Goal: Transaction & Acquisition: Obtain resource

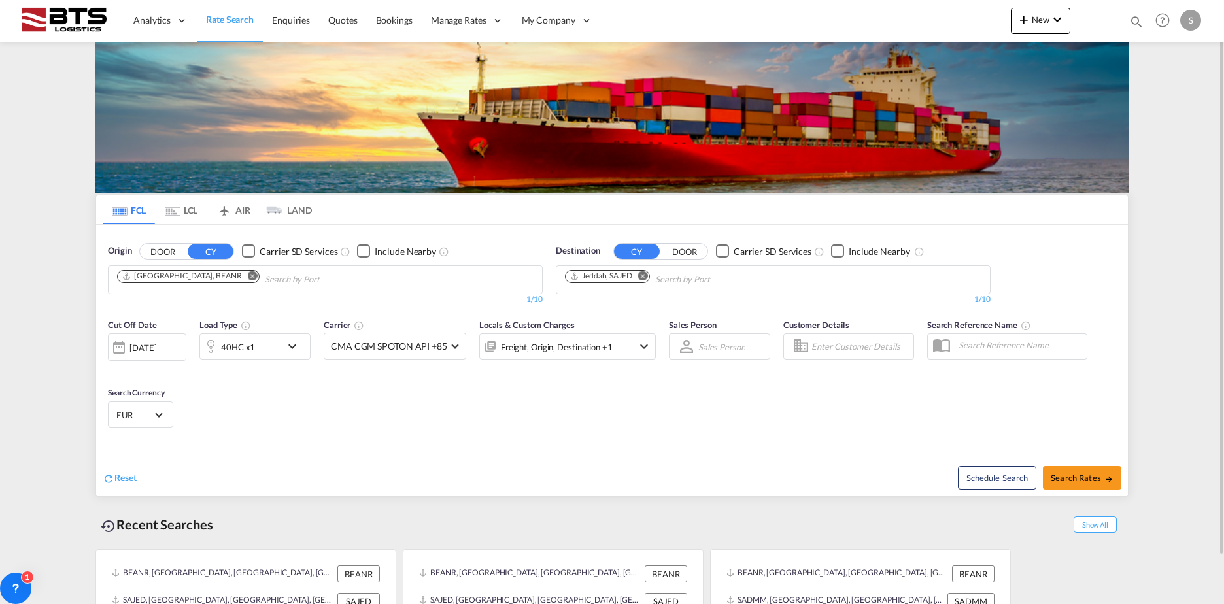
click at [248, 278] on md-icon "Remove" at bounding box center [253, 276] width 10 height 10
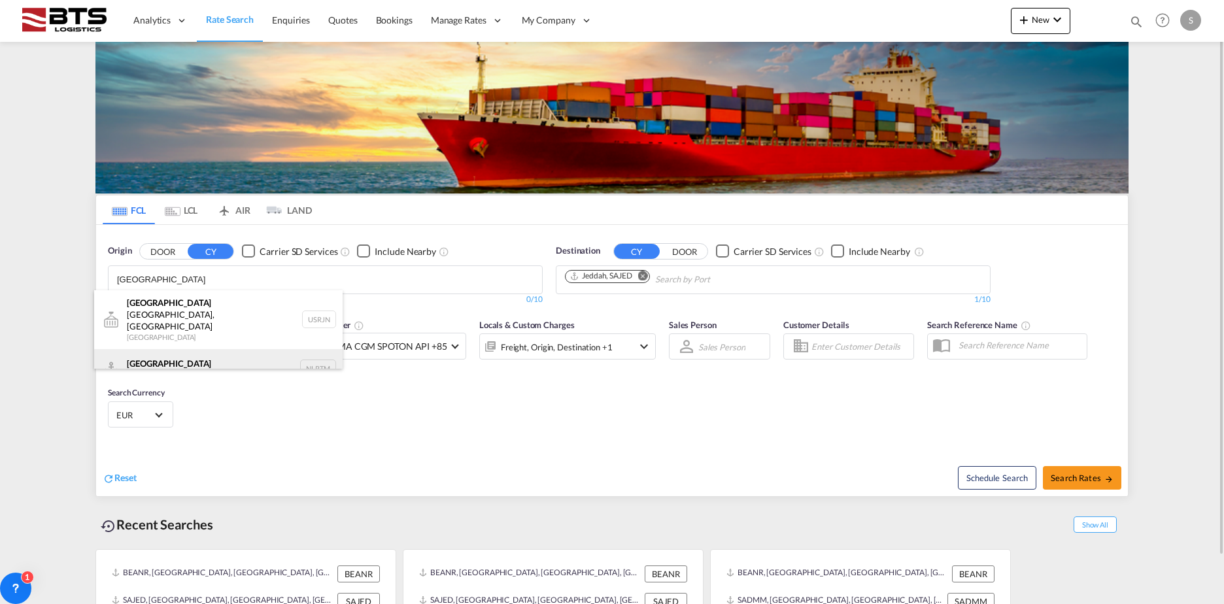
type input "[GEOGRAPHIC_DATA]"
click at [211, 349] on div "[GEOGRAPHIC_DATA] [GEOGRAPHIC_DATA] NLRTM" at bounding box center [218, 368] width 248 height 39
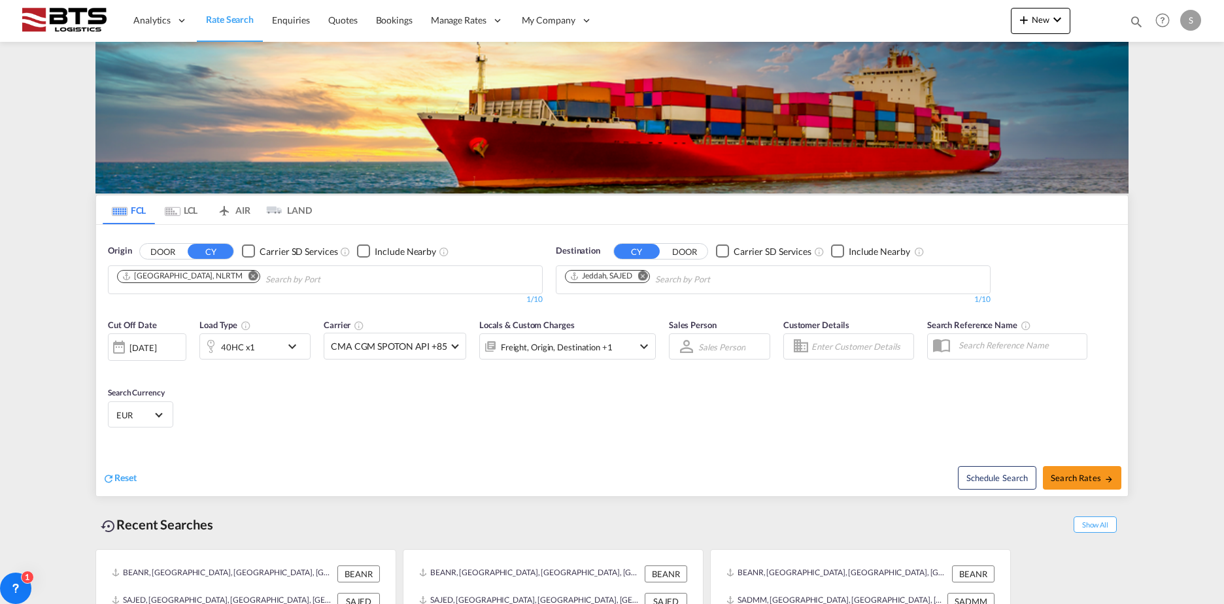
click at [645, 275] on md-icon "Remove" at bounding box center [643, 276] width 10 height 10
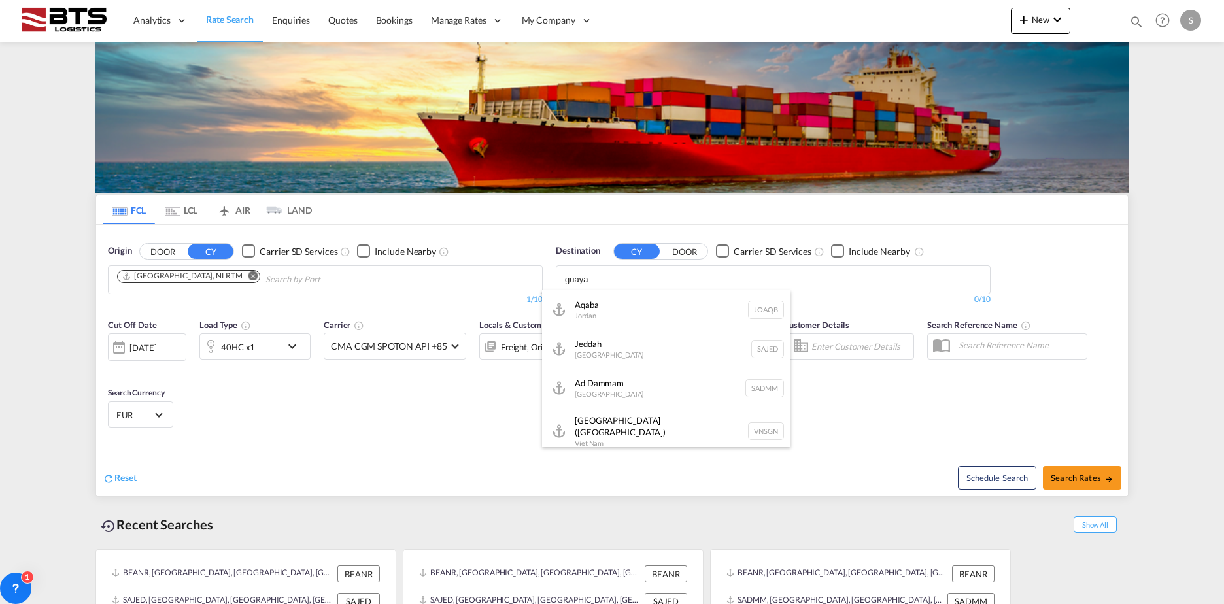
type input "guaya"
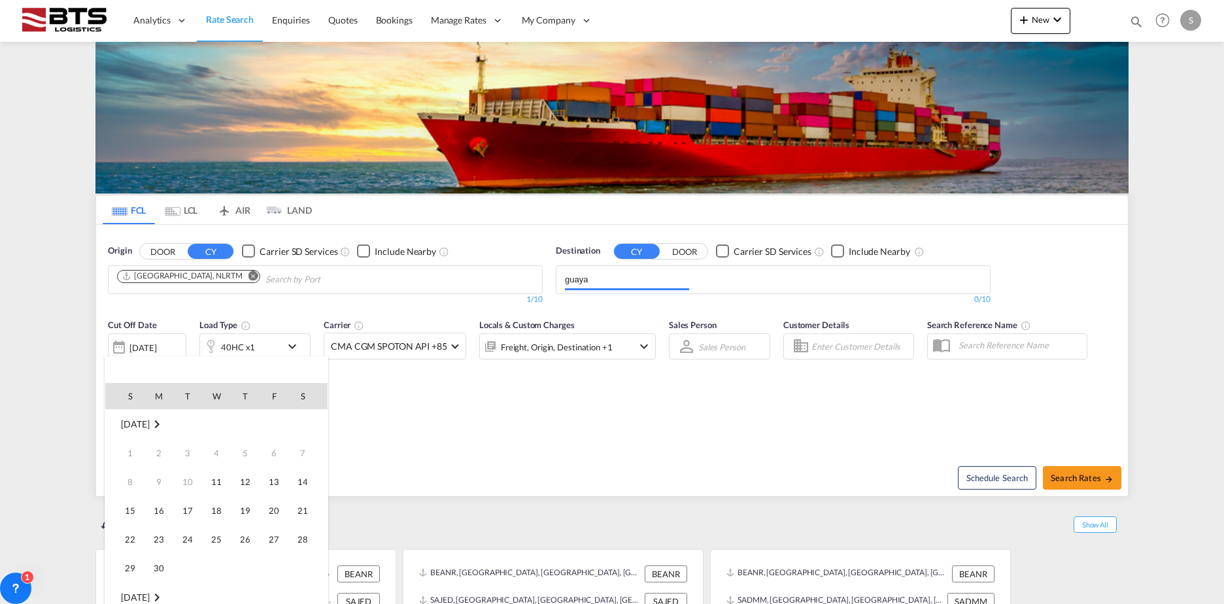
scroll to position [520, 0]
click at [556, 434] on div at bounding box center [612, 302] width 1224 height 604
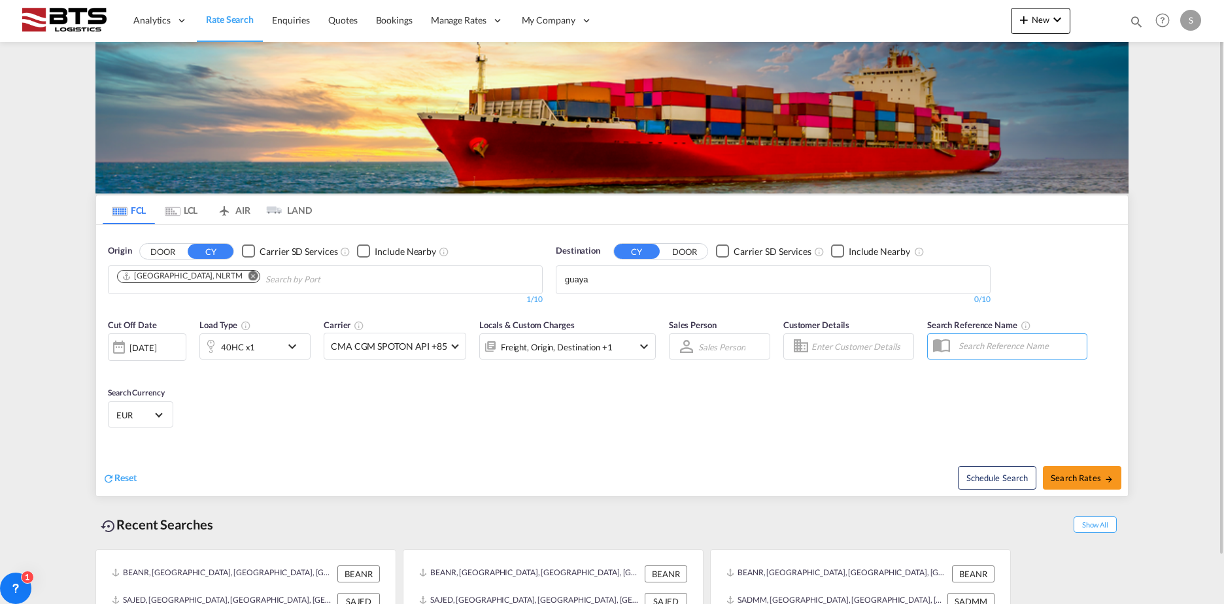
click at [613, 283] on body "Analytics Reports Dashboard Rate Search Enquiries Quotes Bookings" at bounding box center [612, 302] width 1224 height 604
click at [610, 384] on div "Guaya quil [GEOGRAPHIC_DATA] [GEOGRAPHIC_DATA]" at bounding box center [666, 388] width 248 height 39
click at [250, 350] on div "40HC x1" at bounding box center [238, 347] width 34 height 18
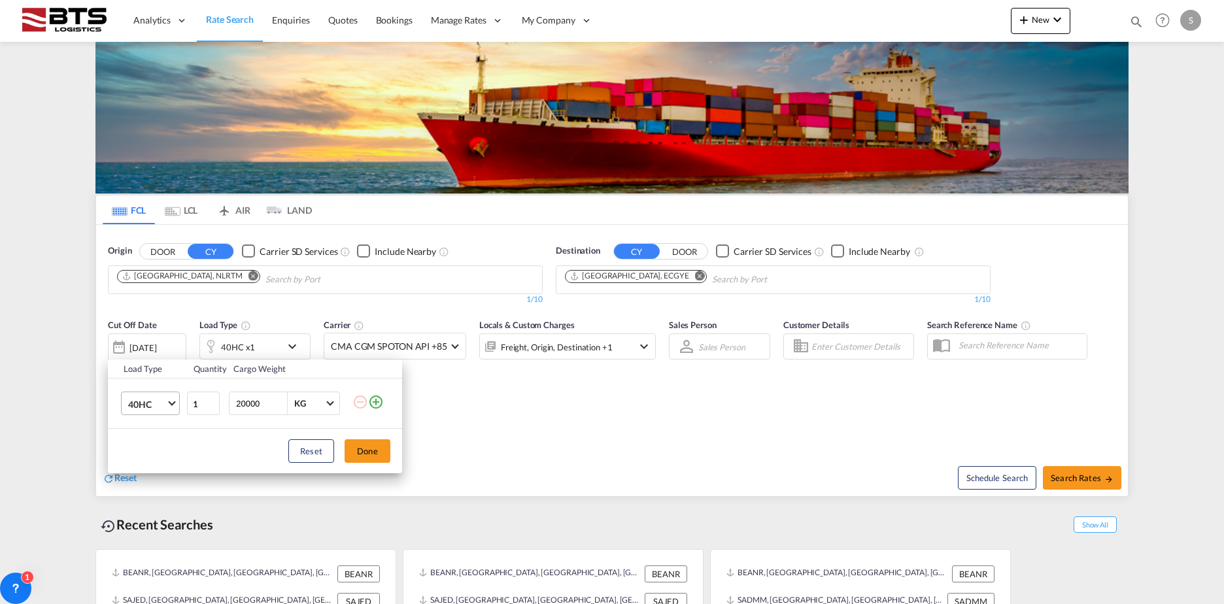
click at [179, 401] on md-select "40HC 20GP 40GP 40HC 45HC 20RE 40RE 40HR 20OT 40OT 20FR 40FR 40NR 20NR 45S 20TK …" at bounding box center [150, 404] width 59 height 24
click at [161, 340] on md-option "20GP" at bounding box center [162, 341] width 89 height 31
click at [376, 450] on button "Done" at bounding box center [367, 451] width 46 height 24
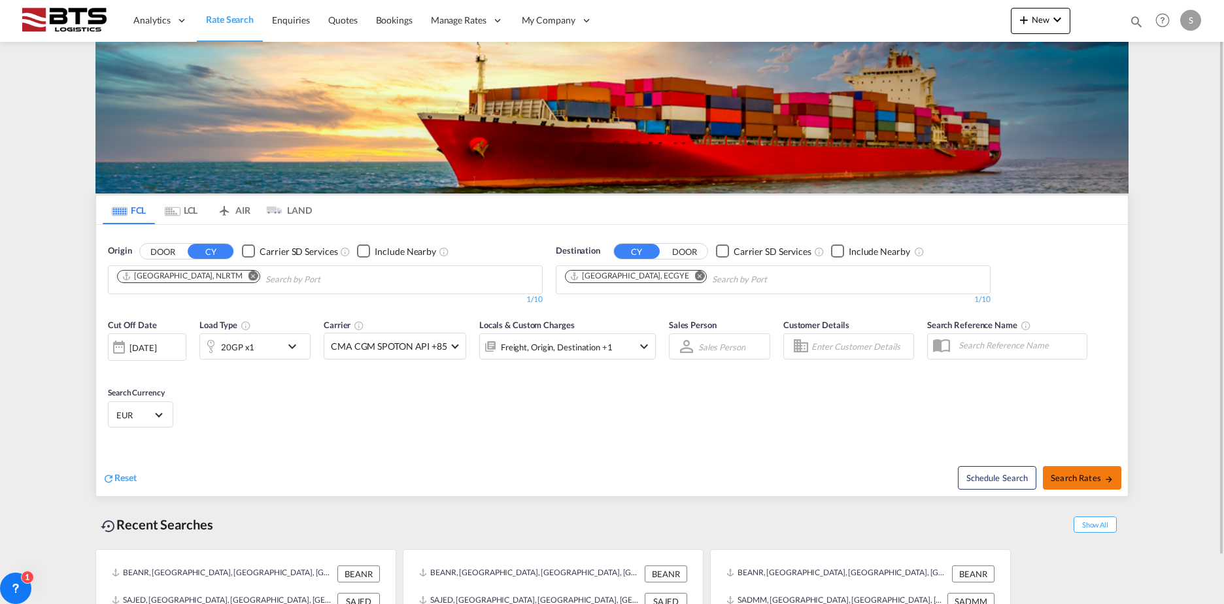
click at [1103, 475] on span "Search Rates" at bounding box center [1081, 478] width 63 height 10
type input "NLRTM to ECGYE / [DATE]"
